Goal: Use online tool/utility: Utilize a website feature to perform a specific function

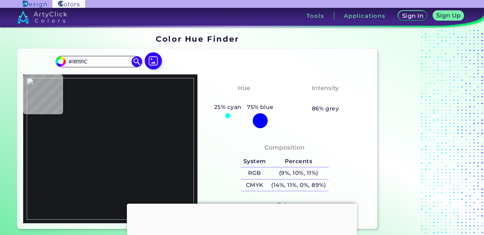
drag, startPoint x: 63, startPoint y: 116, endPoint x: 71, endPoint y: 128, distance: 14.1
click at [63, 117] on img at bounding box center [110, 149] width 167 height 142
click at [73, 131] on img at bounding box center [110, 149] width 167 height 142
click at [81, 140] on img at bounding box center [110, 149] width 167 height 142
click at [123, 131] on img at bounding box center [110, 149] width 167 height 142
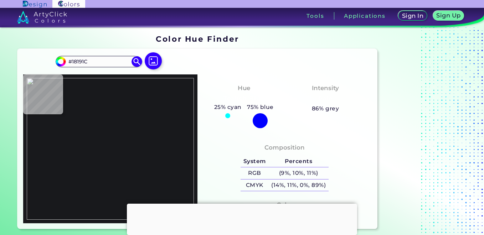
scroll to position [36, 0]
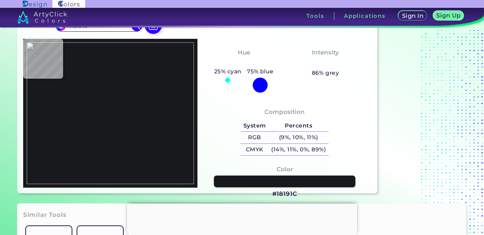
type input "#000000"
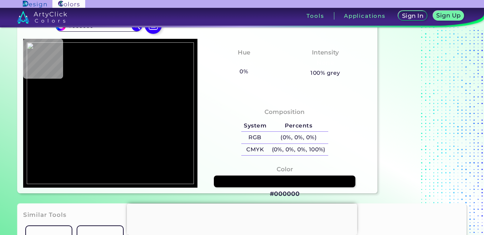
type input "#18191c"
type input "#18191C"
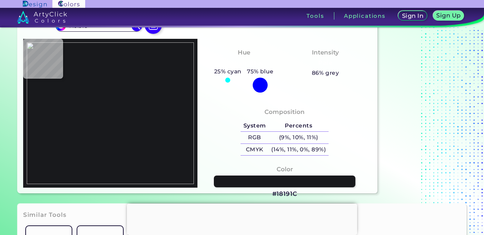
type input "#000000"
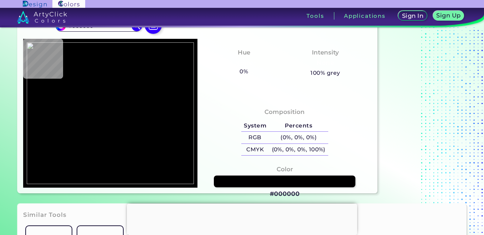
type input "#18191c"
type input "#18191C"
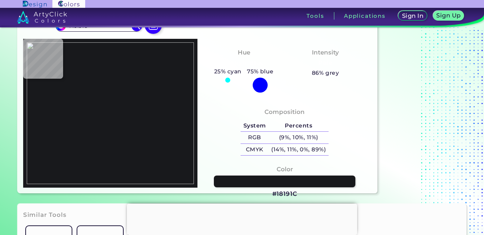
type input "#000000"
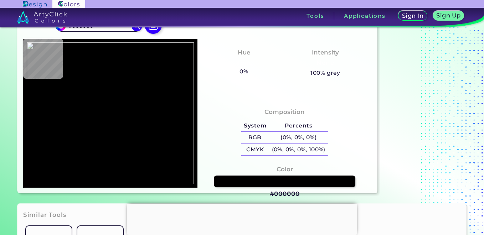
type input "#18191c"
type input "#18191C"
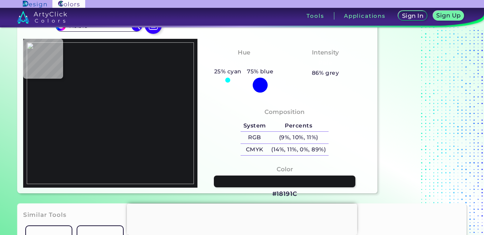
type input "#000000"
type input "#18191c"
type input "#18191C"
click at [82, 119] on img at bounding box center [110, 113] width 167 height 142
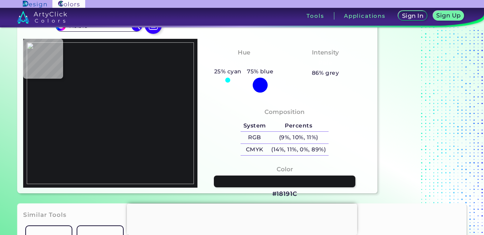
click at [80, 112] on img at bounding box center [110, 113] width 167 height 142
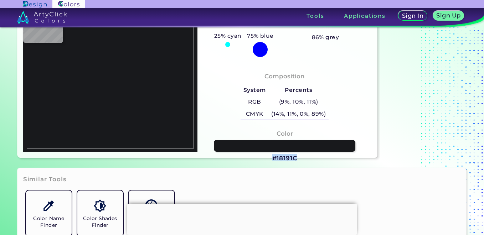
drag, startPoint x: 303, startPoint y: 161, endPoint x: 260, endPoint y: 160, distance: 42.8
click at [260, 160] on section "Color Hue Finder Color Hue Finder #18191c #18191C Acadia ◉ Acid Green ◉ Aero Bl…" at bounding box center [242, 60] width 484 height 209
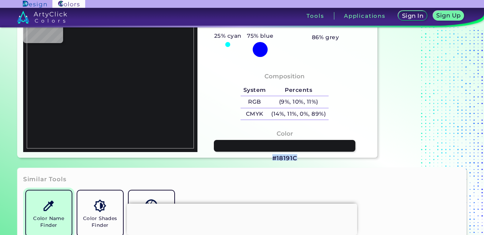
copy div "#18191C"
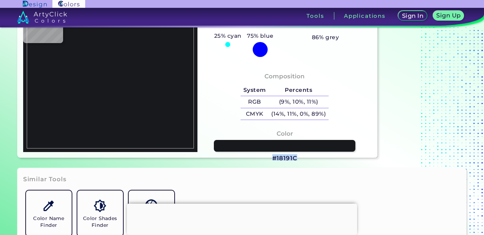
click at [291, 162] on section "Color Hue Finder Color Hue Finder #18191c #18191C Acadia ◉ Acid Green ◉ Aero Bl…" at bounding box center [242, 60] width 484 height 209
drag, startPoint x: 295, startPoint y: 158, endPoint x: 286, endPoint y: 158, distance: 8.9
click at [286, 158] on h3 "#18191C" at bounding box center [284, 158] width 25 height 9
copy h3 "91C"
click at [278, 158] on h3 "#18191C copied" at bounding box center [284, 158] width 25 height 9
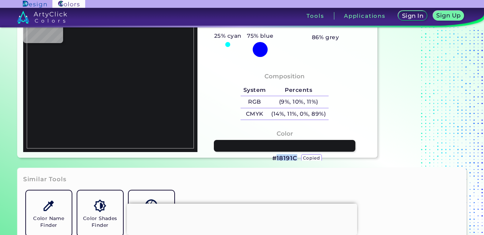
drag, startPoint x: 277, startPoint y: 158, endPoint x: 298, endPoint y: 159, distance: 21.0
click at [298, 159] on div "Color #18191C copied" at bounding box center [284, 146] width 163 height 41
